Goal: Task Accomplishment & Management: Use online tool/utility

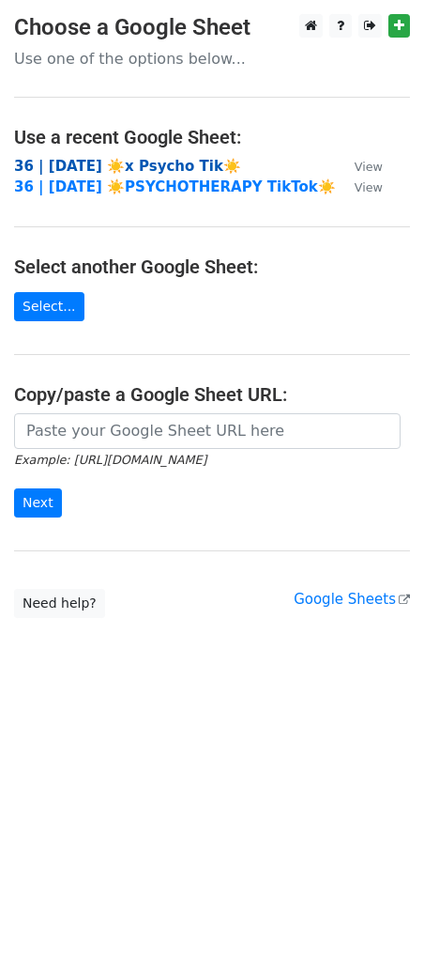
click at [83, 162] on strong "36 | [DATE] ☀️x Psycho Tik☀️" at bounding box center [127, 166] width 227 height 17
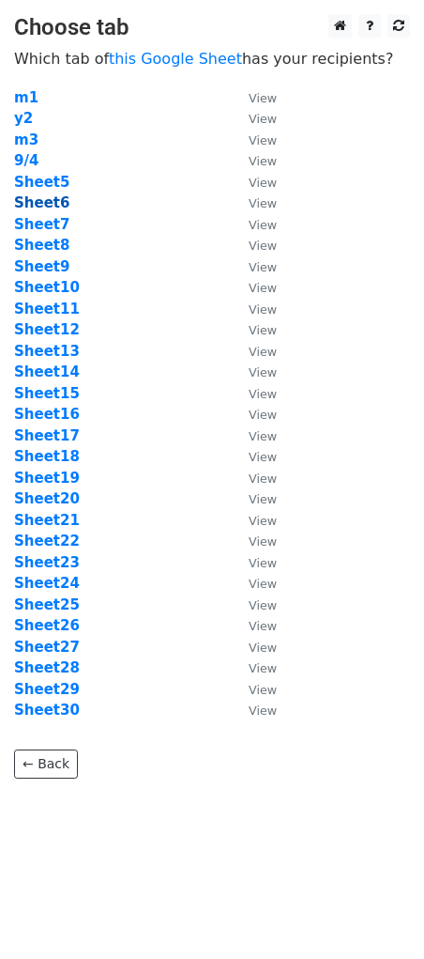
click at [55, 207] on strong "Sheet6" at bounding box center [41, 202] width 55 height 17
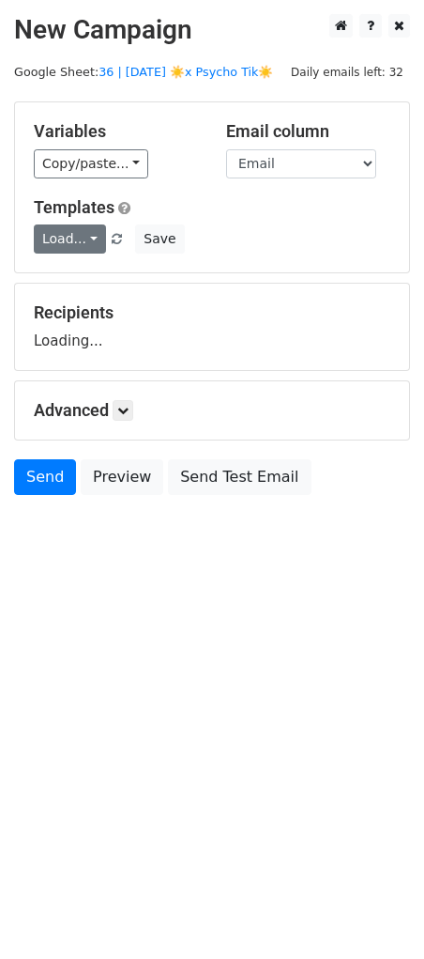
click at [55, 247] on link "Load..." at bounding box center [70, 238] width 72 height 29
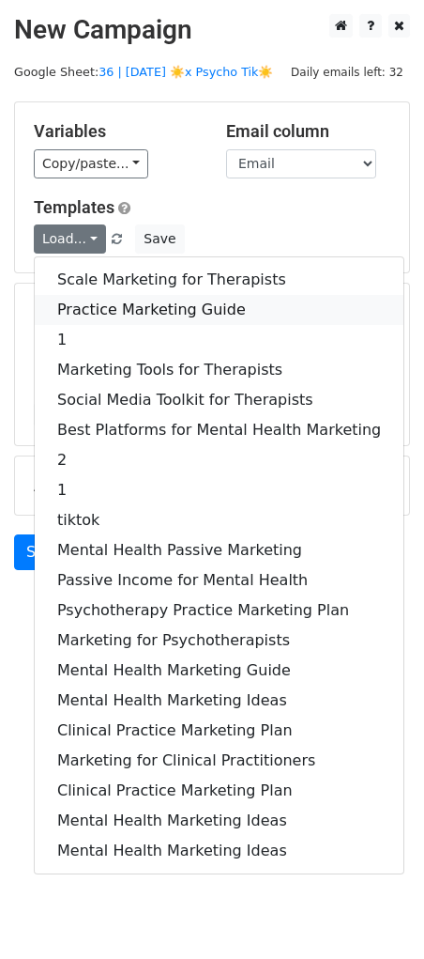
click at [83, 316] on link "Practice Marketing Guide" at bounding box center [219, 310] width 369 height 30
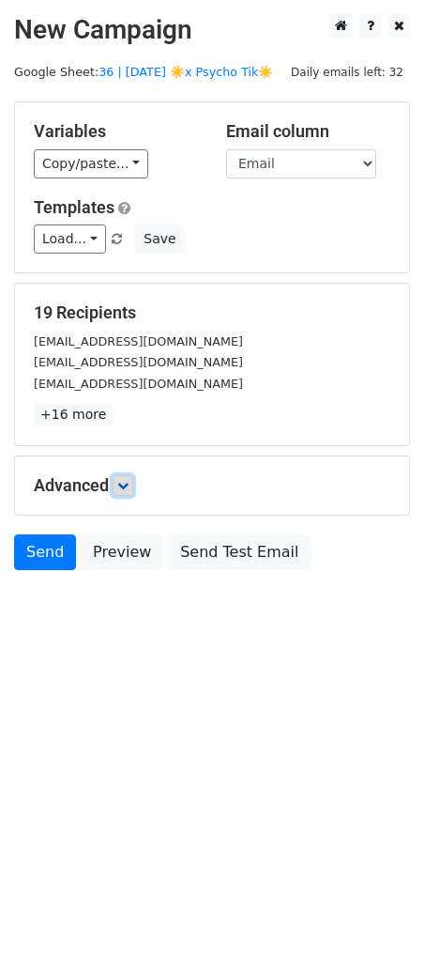
click at [127, 480] on icon at bounding box center [122, 485] width 11 height 11
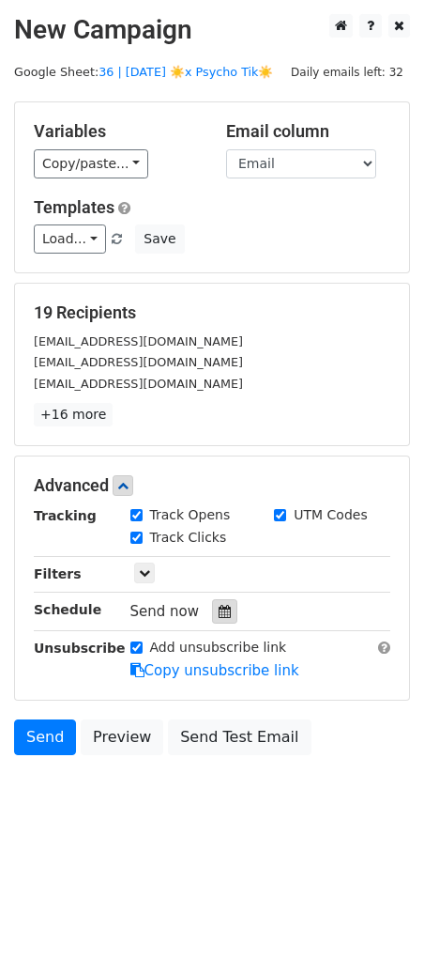
click at [219, 607] on icon at bounding box center [225, 611] width 12 height 13
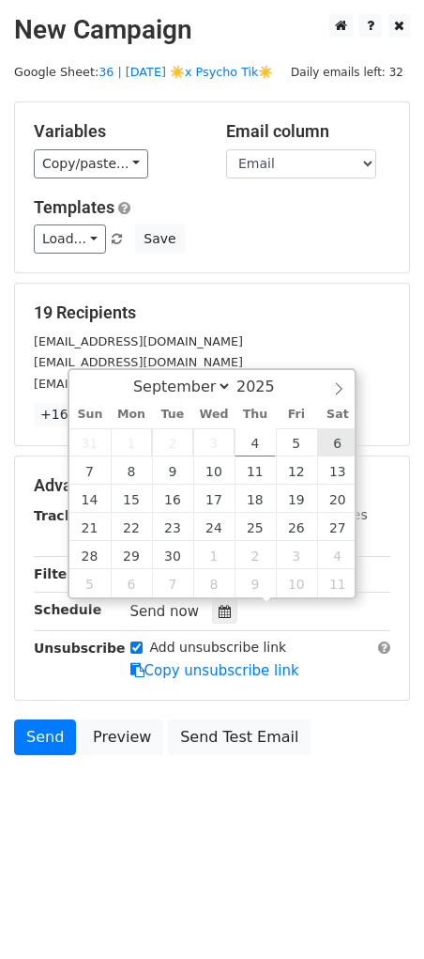
type input "2025-09-06 12:00"
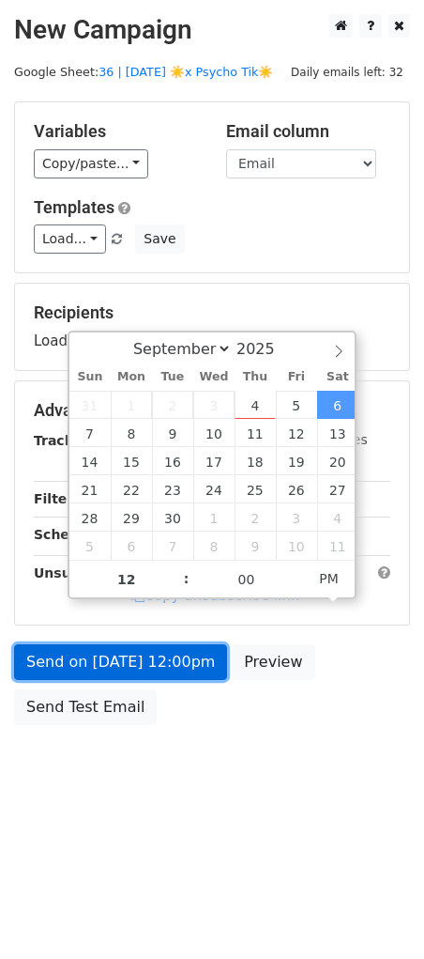
click at [187, 665] on link "Send on Sep 6 at 12:00pm" at bounding box center [120, 662] width 213 height 36
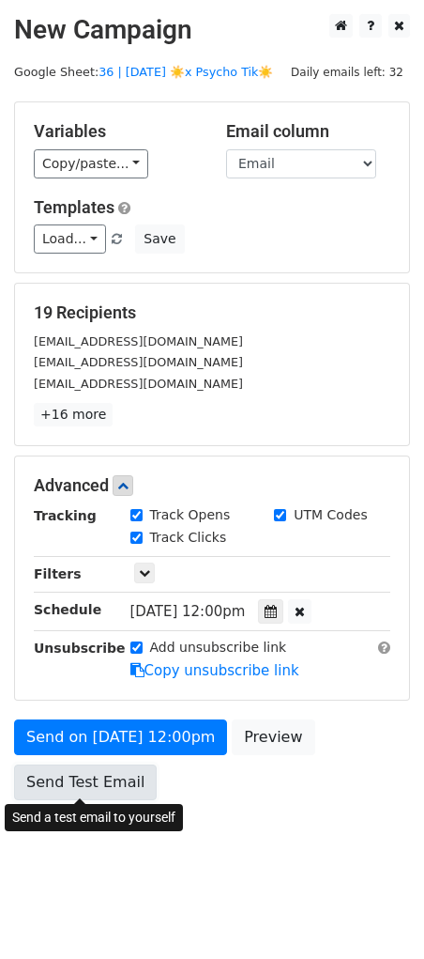
click at [101, 787] on link "Send Test Email" at bounding box center [85, 782] width 143 height 36
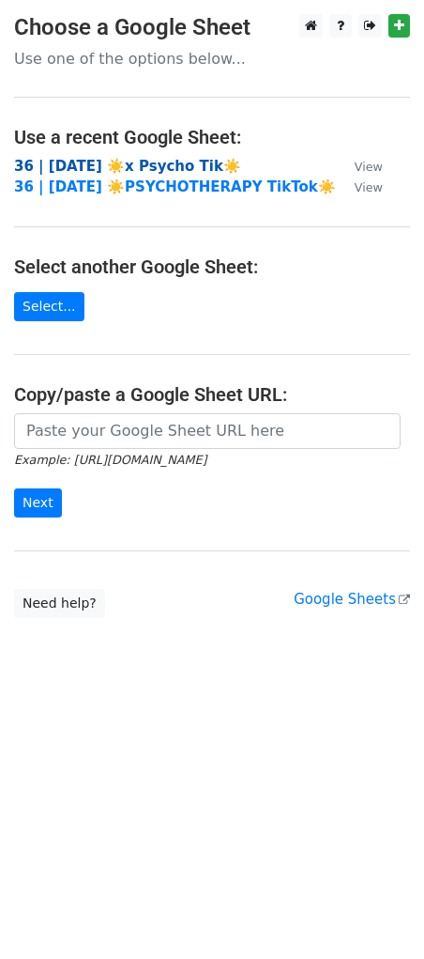
click at [156, 161] on strong "36 | [DATE] ☀️x Psycho Tik☀️" at bounding box center [127, 166] width 227 height 17
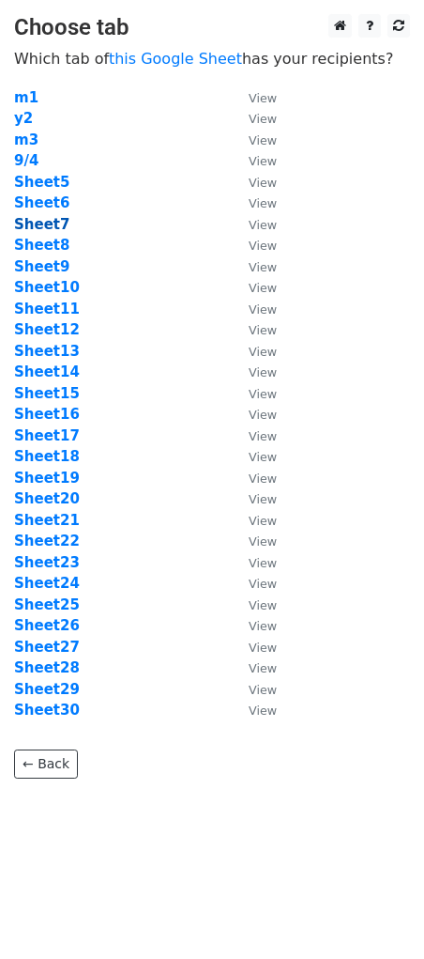
click at [45, 224] on strong "Sheet7" at bounding box center [41, 224] width 55 height 17
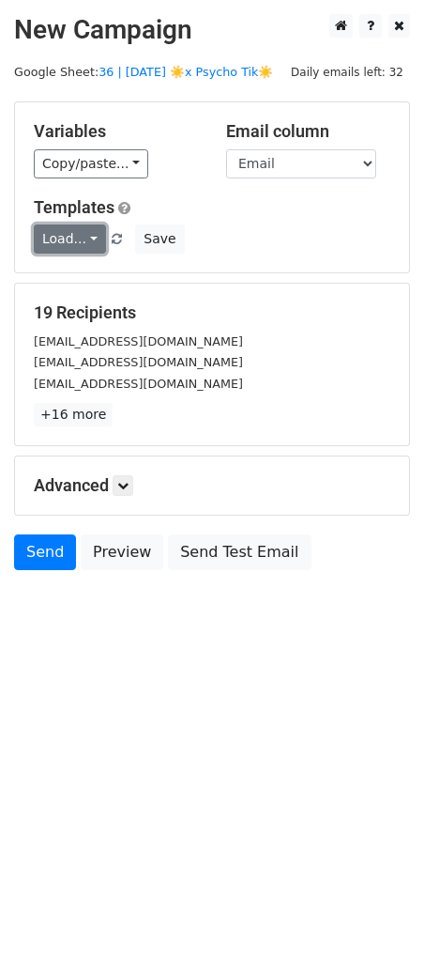
click at [74, 235] on link "Load..." at bounding box center [70, 238] width 72 height 29
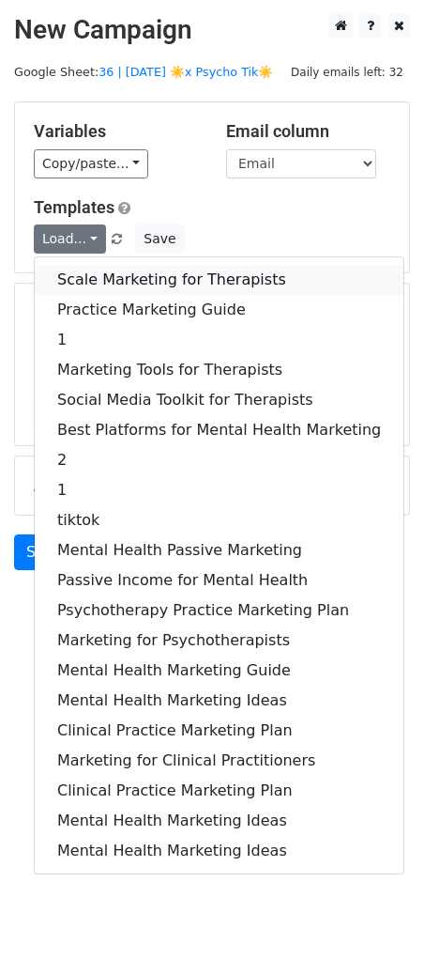
click at [95, 271] on link "Scale Marketing for Therapists" at bounding box center [219, 280] width 369 height 30
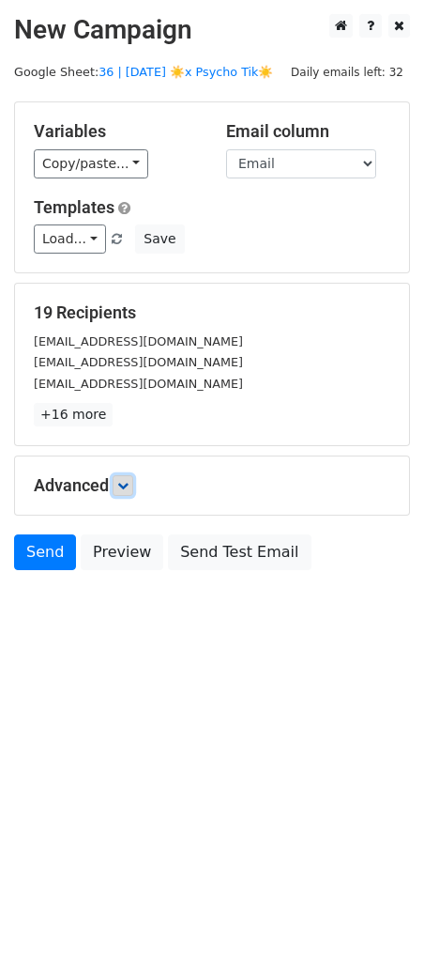
click at [133, 487] on link at bounding box center [123, 485] width 21 height 21
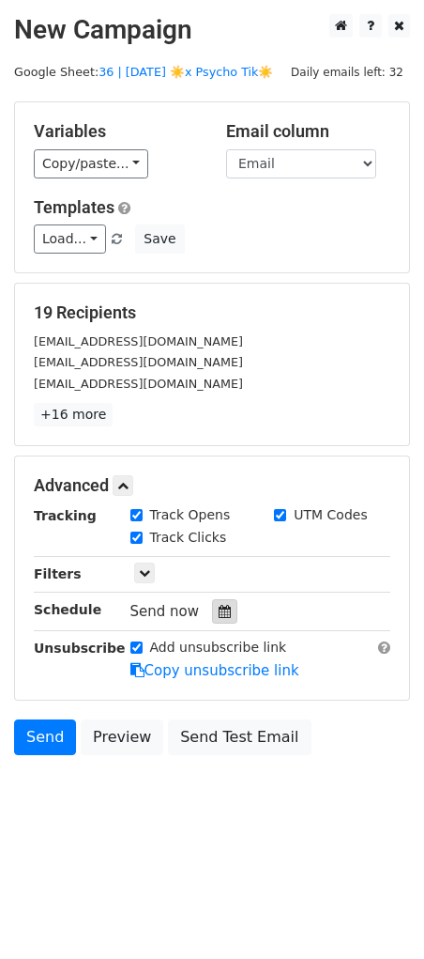
click at [219, 611] on icon at bounding box center [225, 611] width 12 height 13
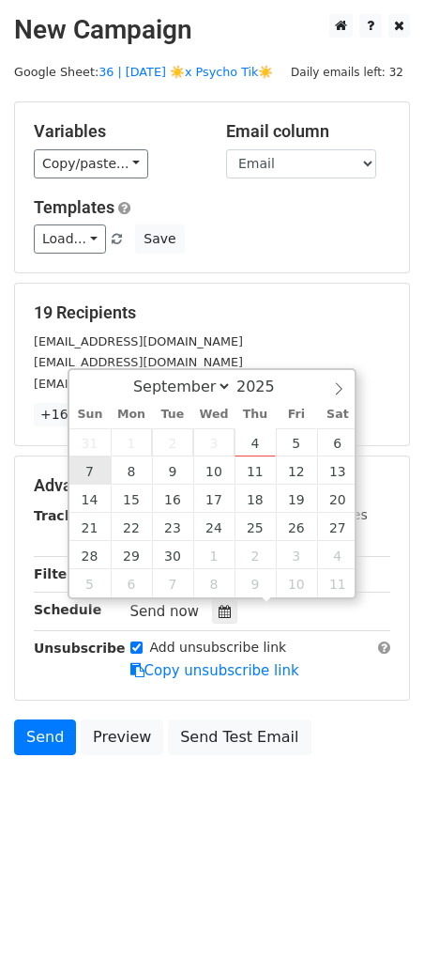
type input "2025-09-07 12:00"
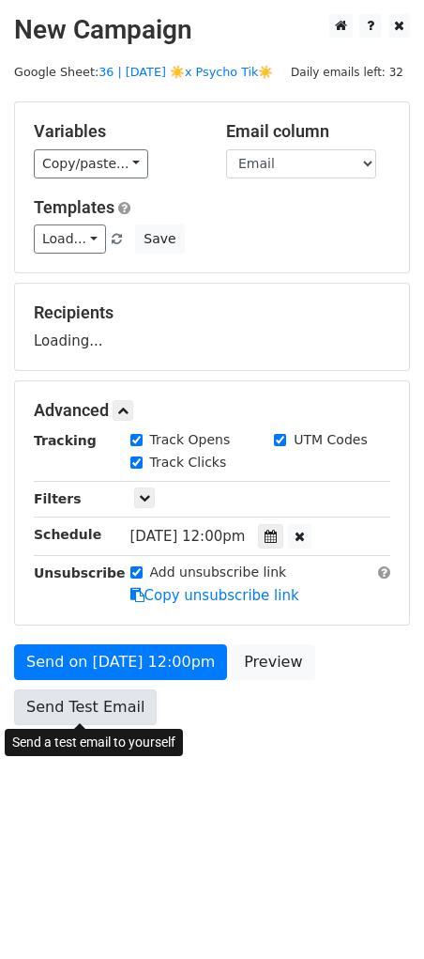
click at [93, 693] on link "Send Test Email" at bounding box center [85, 707] width 143 height 36
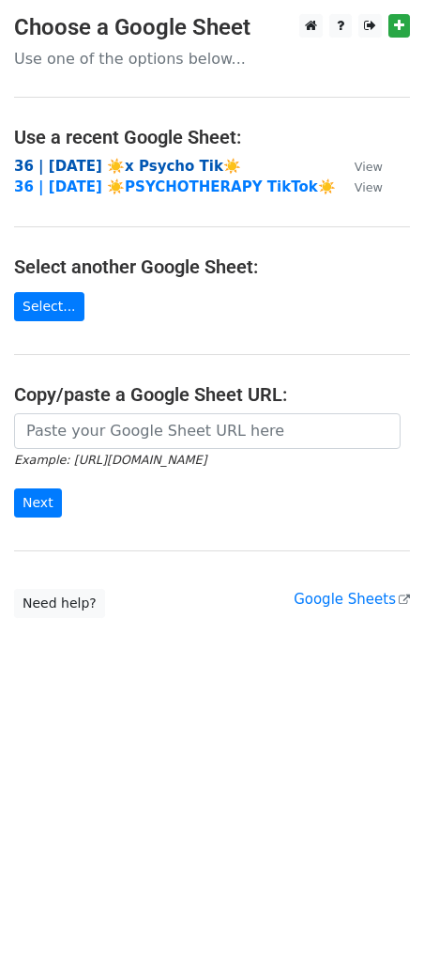
click at [117, 169] on strong "36 | [DATE] ☀️x Psycho Tik☀️" at bounding box center [127, 166] width 227 height 17
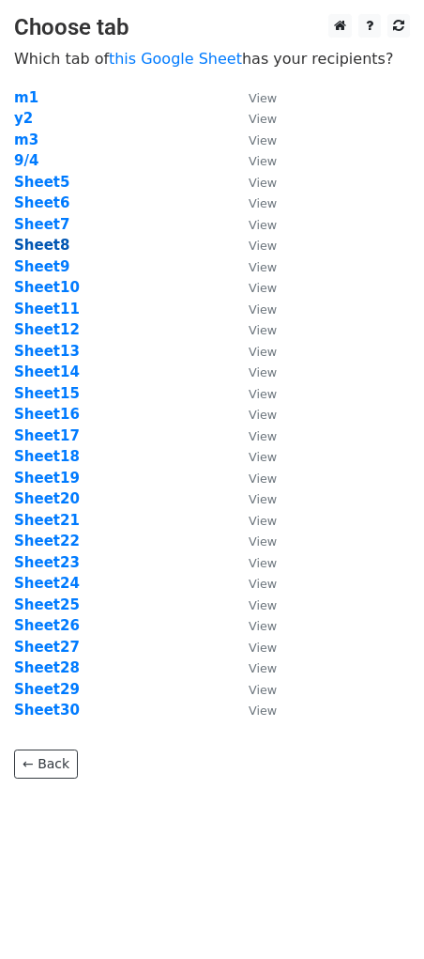
click at [49, 242] on strong "Sheet8" at bounding box center [41, 245] width 55 height 17
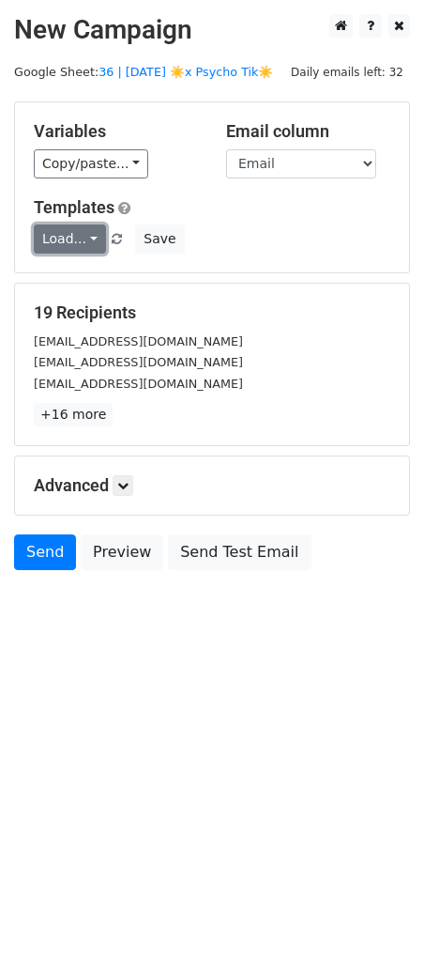
click at [77, 241] on link "Load..." at bounding box center [70, 238] width 72 height 29
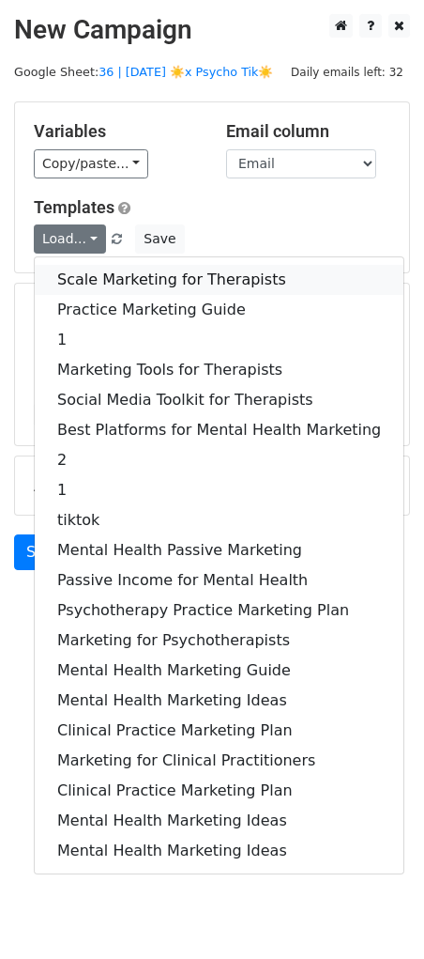
click at [82, 278] on link "Scale Marketing for Therapists" at bounding box center [219, 280] width 369 height 30
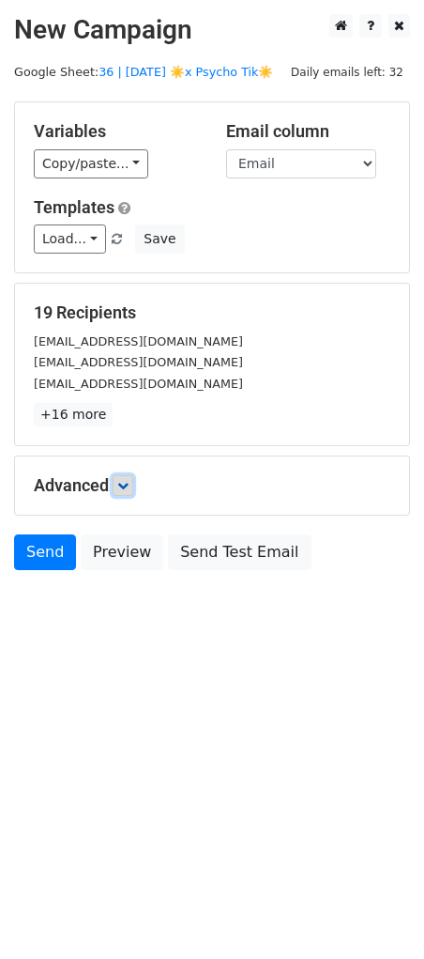
click at [129, 488] on icon at bounding box center [122, 485] width 11 height 11
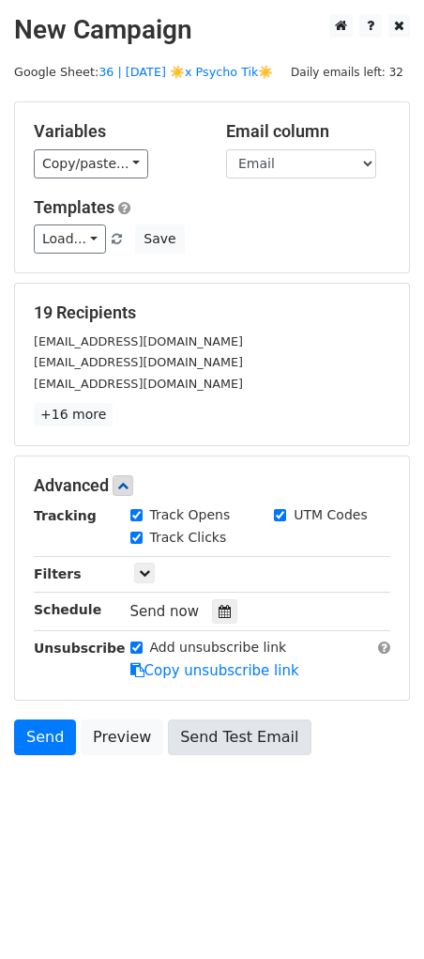
click at [222, 621] on div at bounding box center [224, 611] width 25 height 24
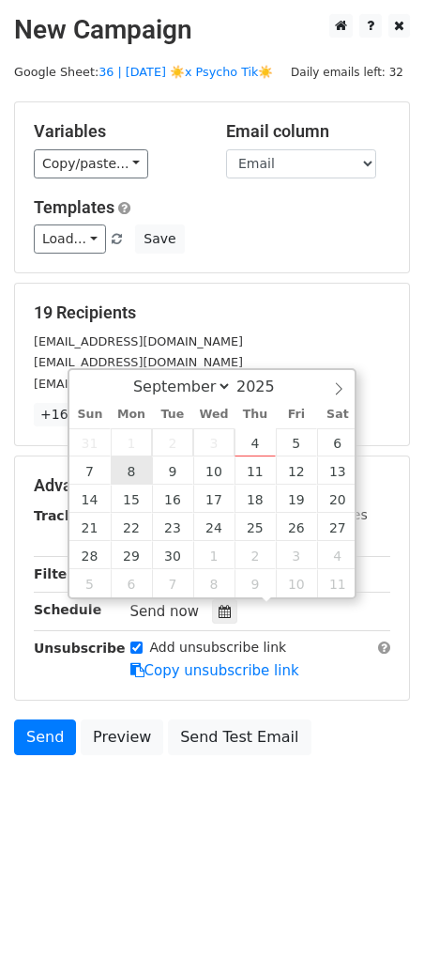
type input "2025-09-08 12:00"
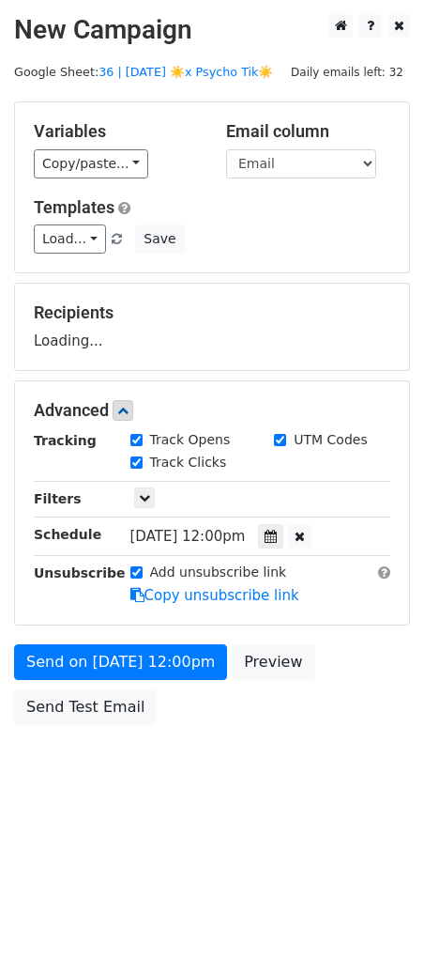
click at [92, 730] on div "Send on Sep 8 at 12:00pm Preview Send Test Email" at bounding box center [212, 689] width 424 height 90
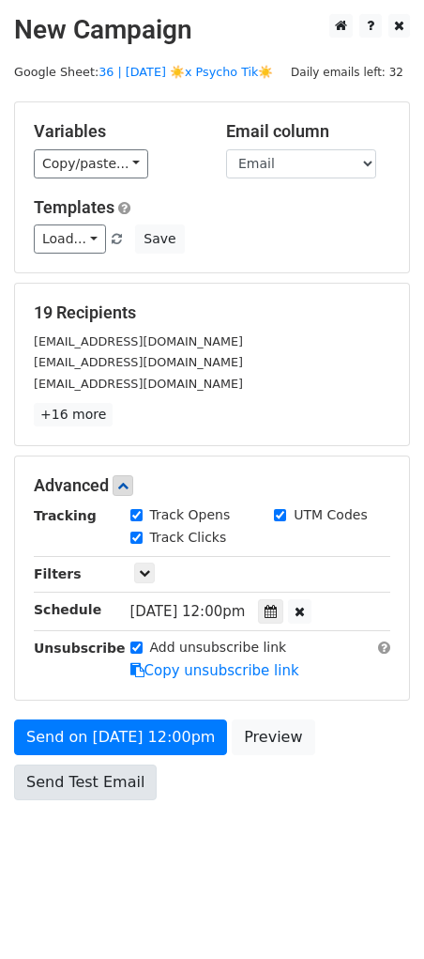
click at [96, 700] on form "Variables Copy/paste... {{Email}} Email column Email Templates Load... Scale Ma…" at bounding box center [212, 455] width 396 height 708
click at [90, 765] on link "Send Test Email" at bounding box center [85, 782] width 143 height 36
